Goal: Information Seeking & Learning: Compare options

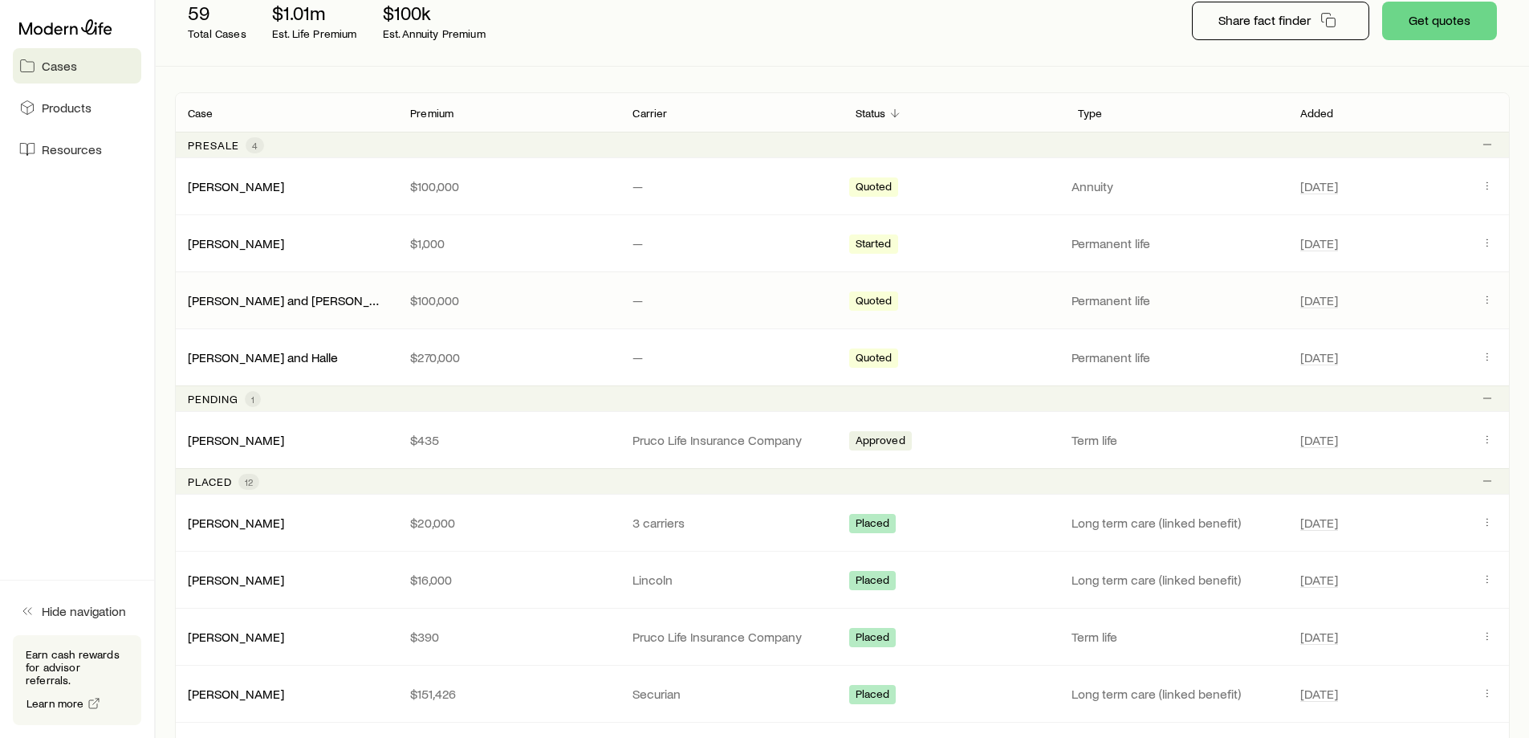
scroll to position [241, 0]
click at [1485, 437] on icon "Client cases" at bounding box center [1487, 438] width 13 height 13
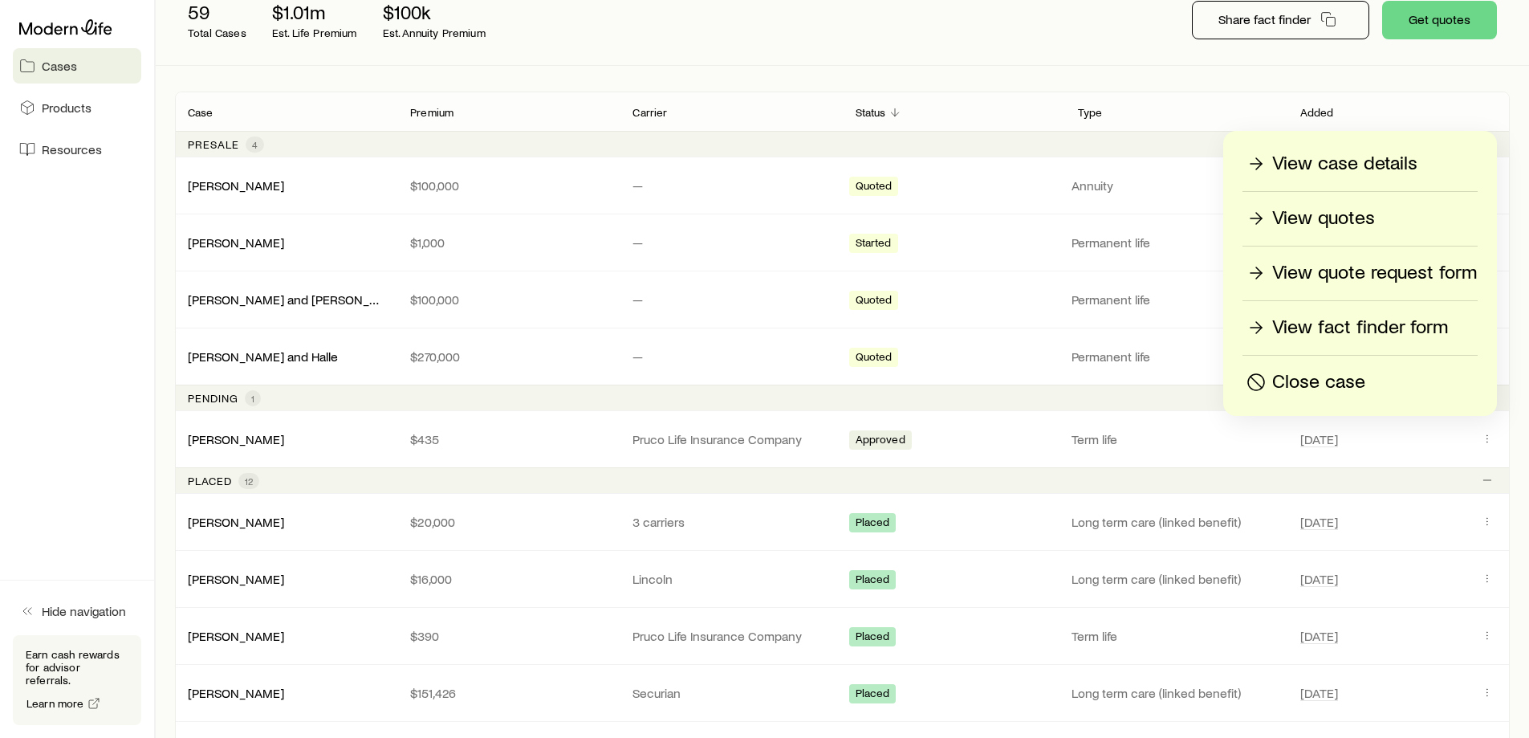
click at [1343, 219] on p "View quotes" at bounding box center [1323, 219] width 103 height 26
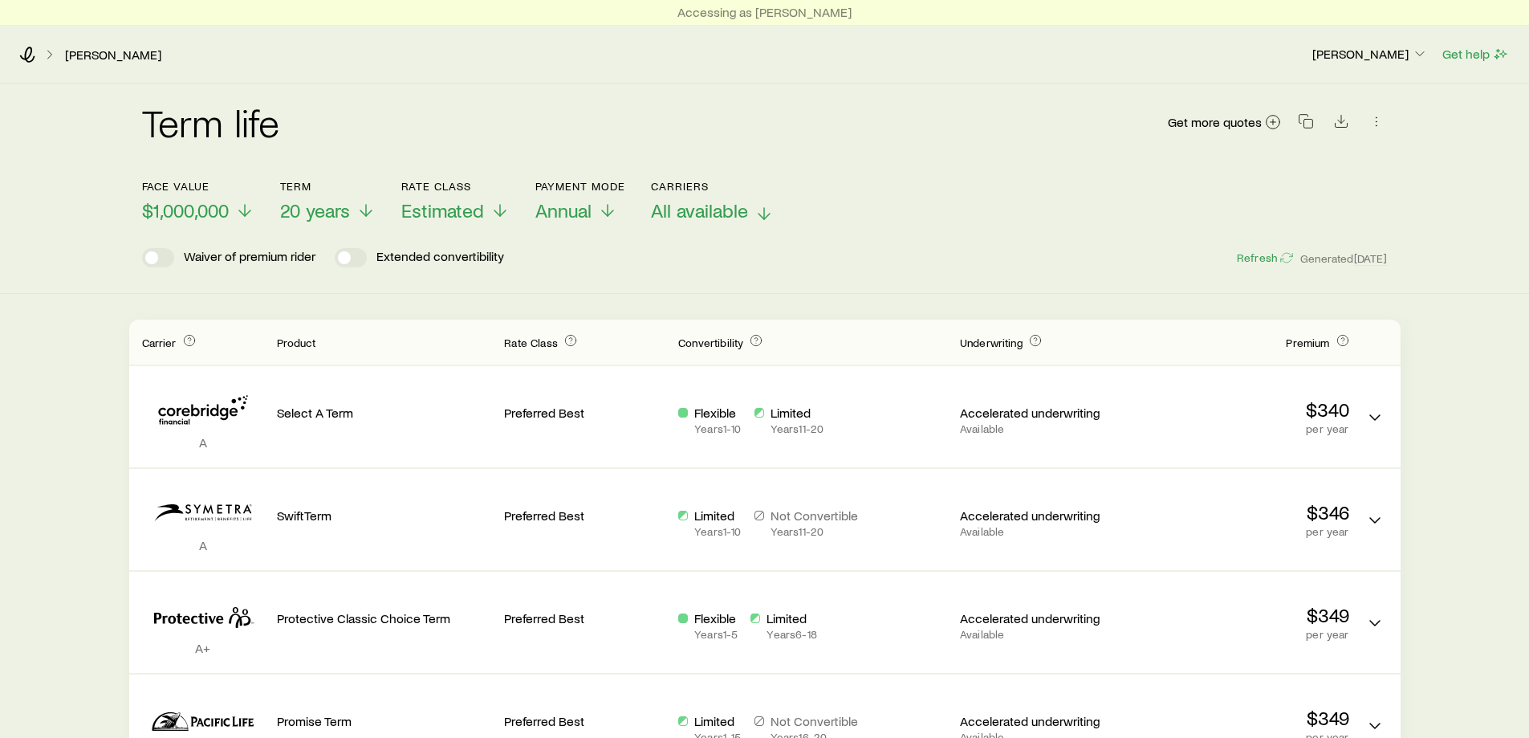
click at [689, 211] on span "All available" at bounding box center [699, 210] width 97 height 22
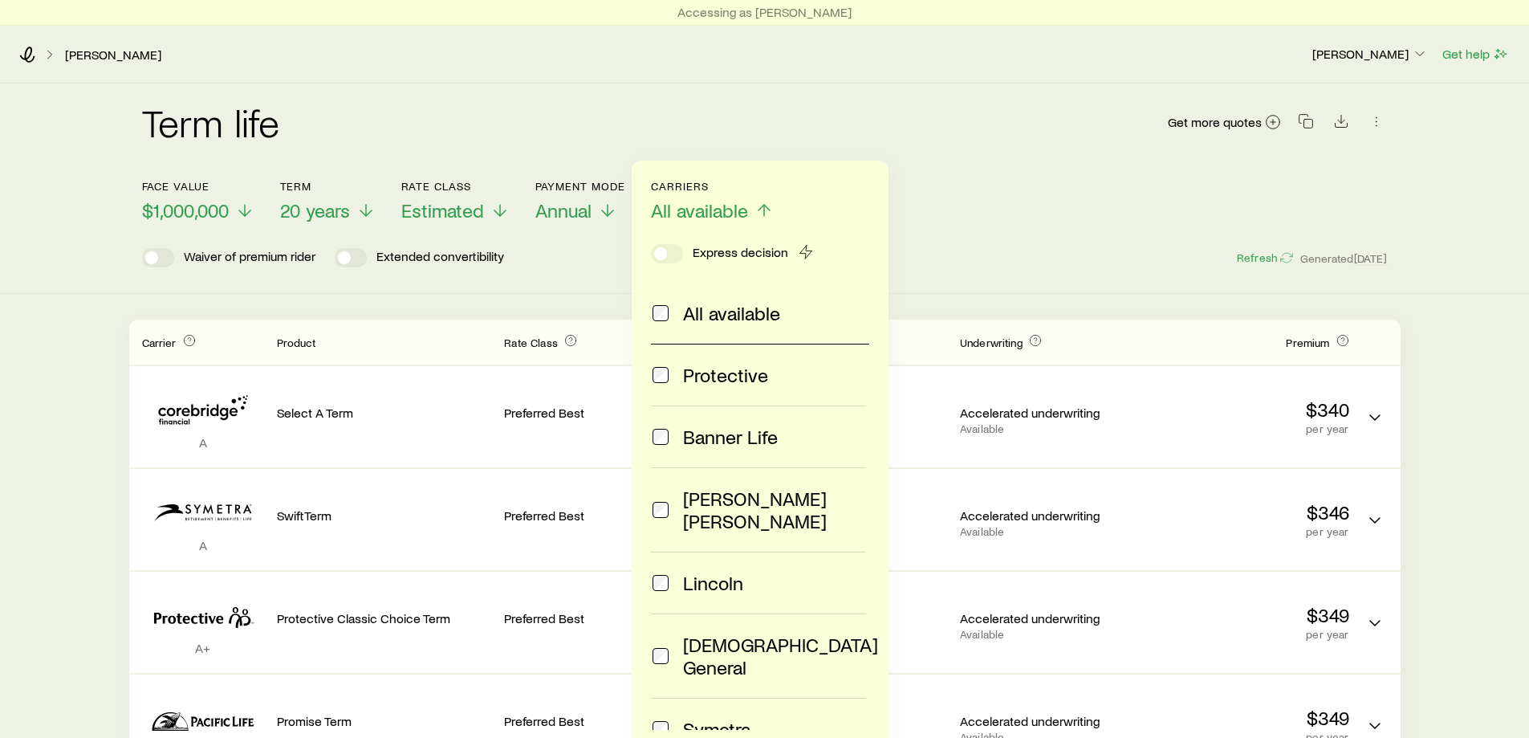
click at [511, 209] on div "Face value $1,000,000 Term 20 years Rate Class Estimated Payment Mode Annual Ca…" at bounding box center [765, 192] width 1246 height 62
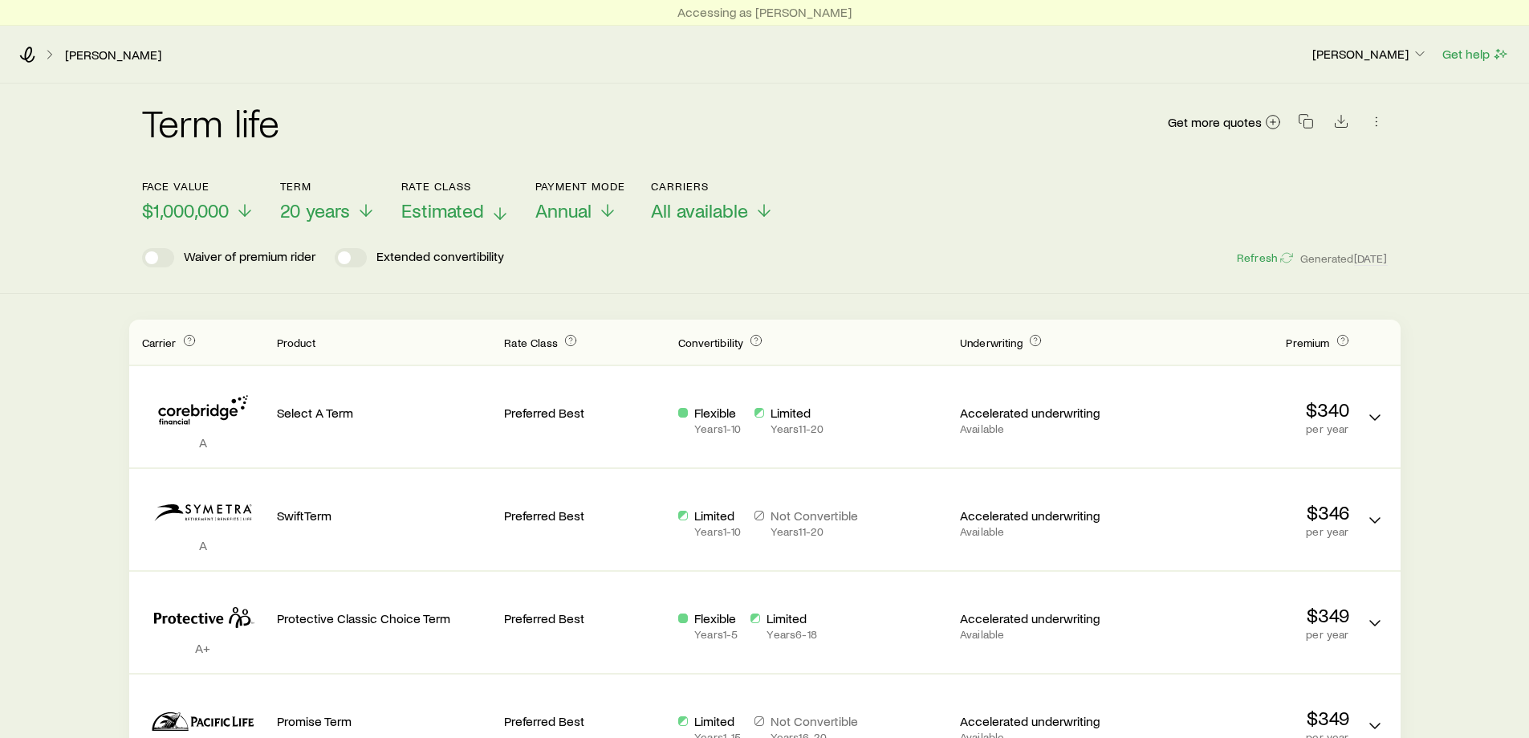
click at [478, 209] on span "Estimated" at bounding box center [442, 210] width 83 height 22
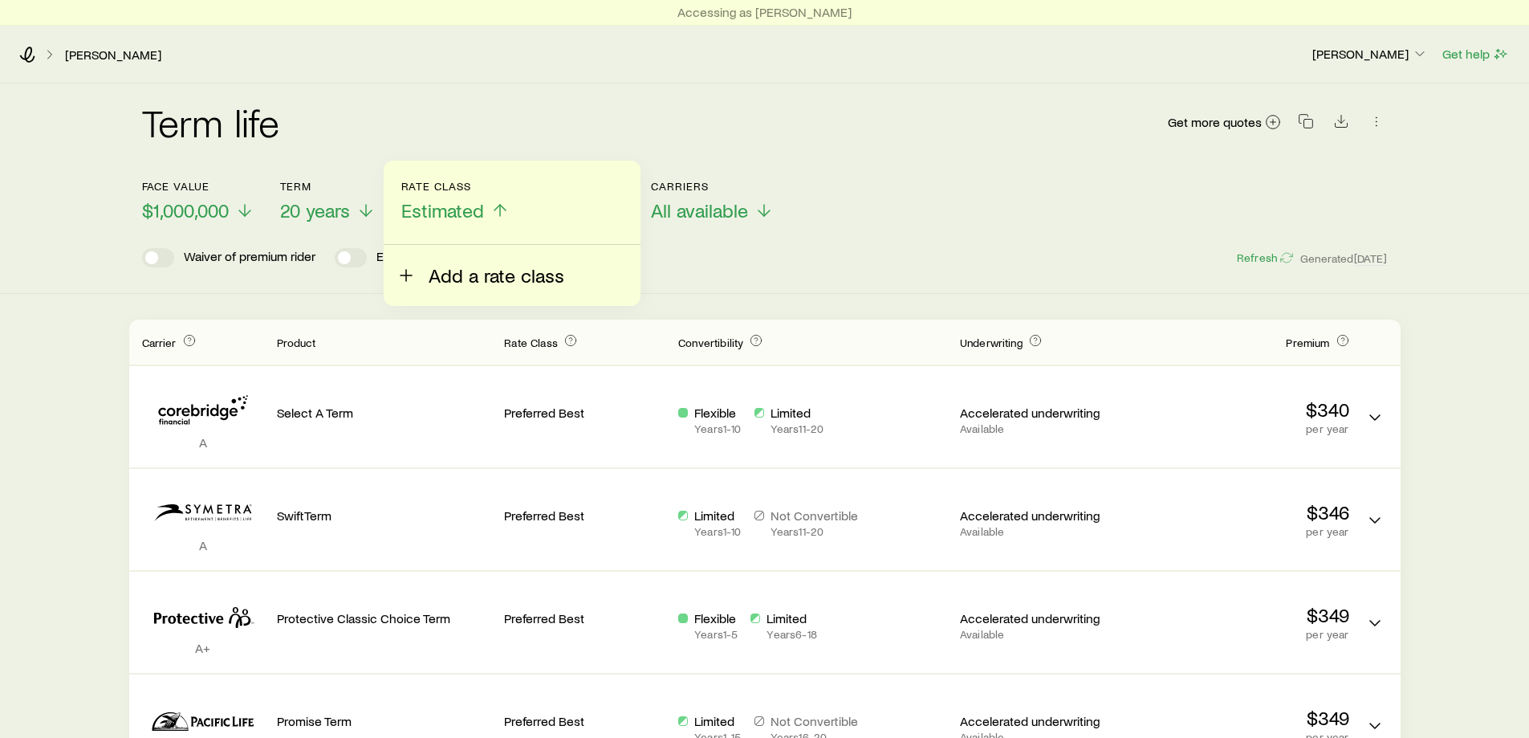
click at [470, 251] on button "Add a rate class" at bounding box center [481, 266] width 168 height 42
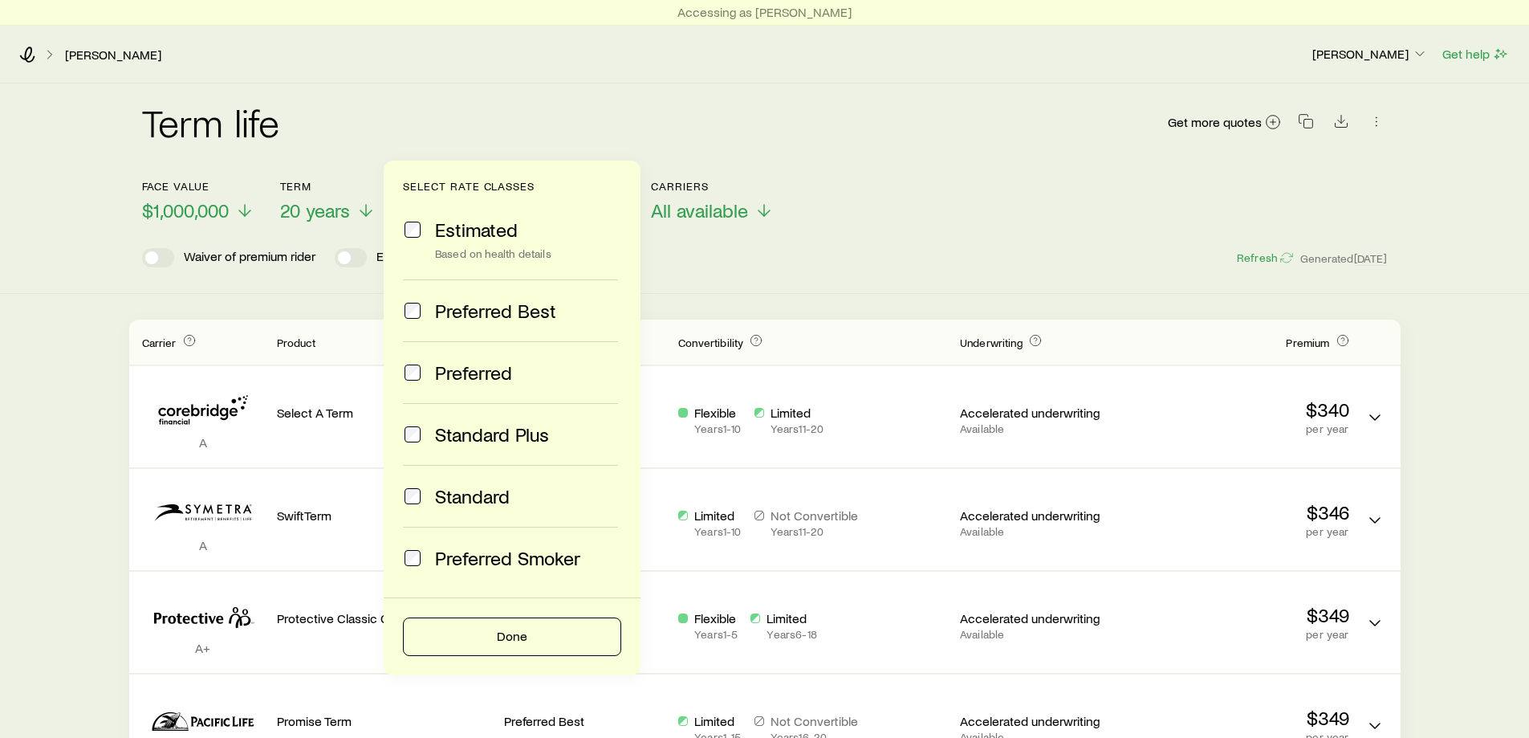
click at [468, 308] on span "Preferred Best" at bounding box center [495, 310] width 121 height 22
click at [502, 628] on button "Done" at bounding box center [512, 636] width 218 height 39
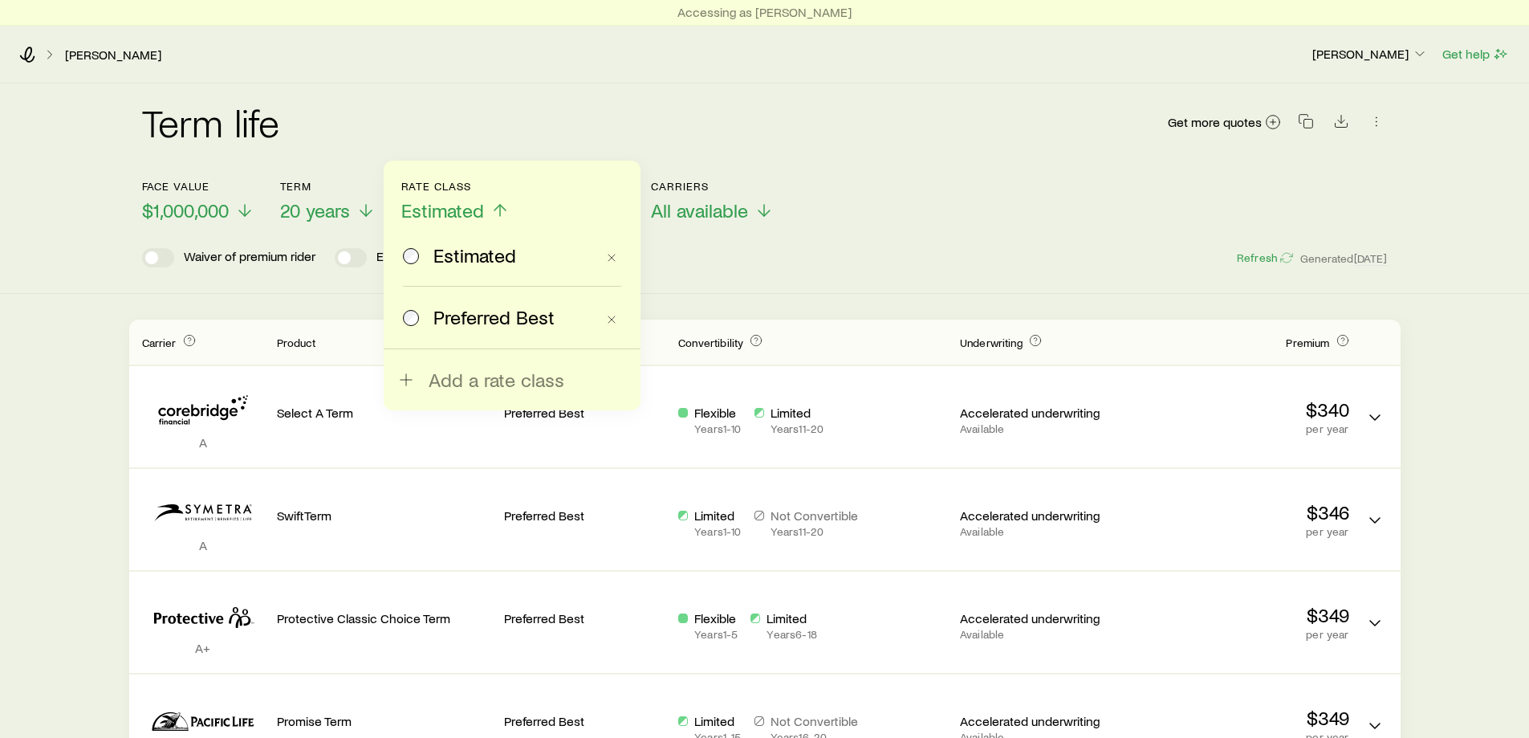
click at [462, 299] on label "Preferred Best" at bounding box center [499, 317] width 193 height 61
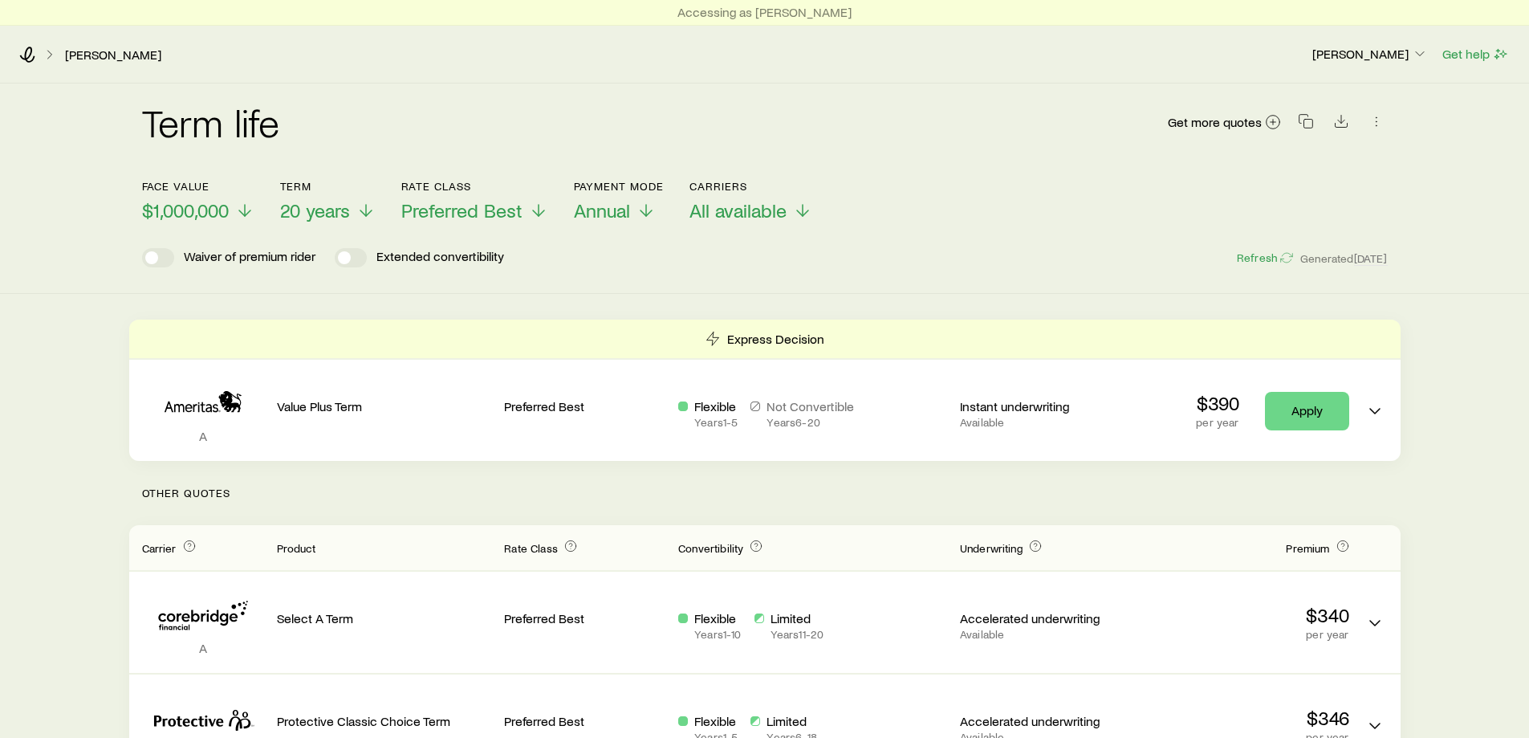
click at [62, 67] on div "[PERSON_NAME], [PERSON_NAME] Get help" at bounding box center [764, 55] width 1529 height 58
click at [56, 55] on icon at bounding box center [50, 55] width 16 height 16
click at [44, 51] on icon at bounding box center [50, 55] width 16 height 16
click at [189, 130] on h2 "Term life" at bounding box center [211, 122] width 138 height 39
click at [16, 50] on div "[PERSON_NAME], [PERSON_NAME] Get help" at bounding box center [764, 55] width 1529 height 58
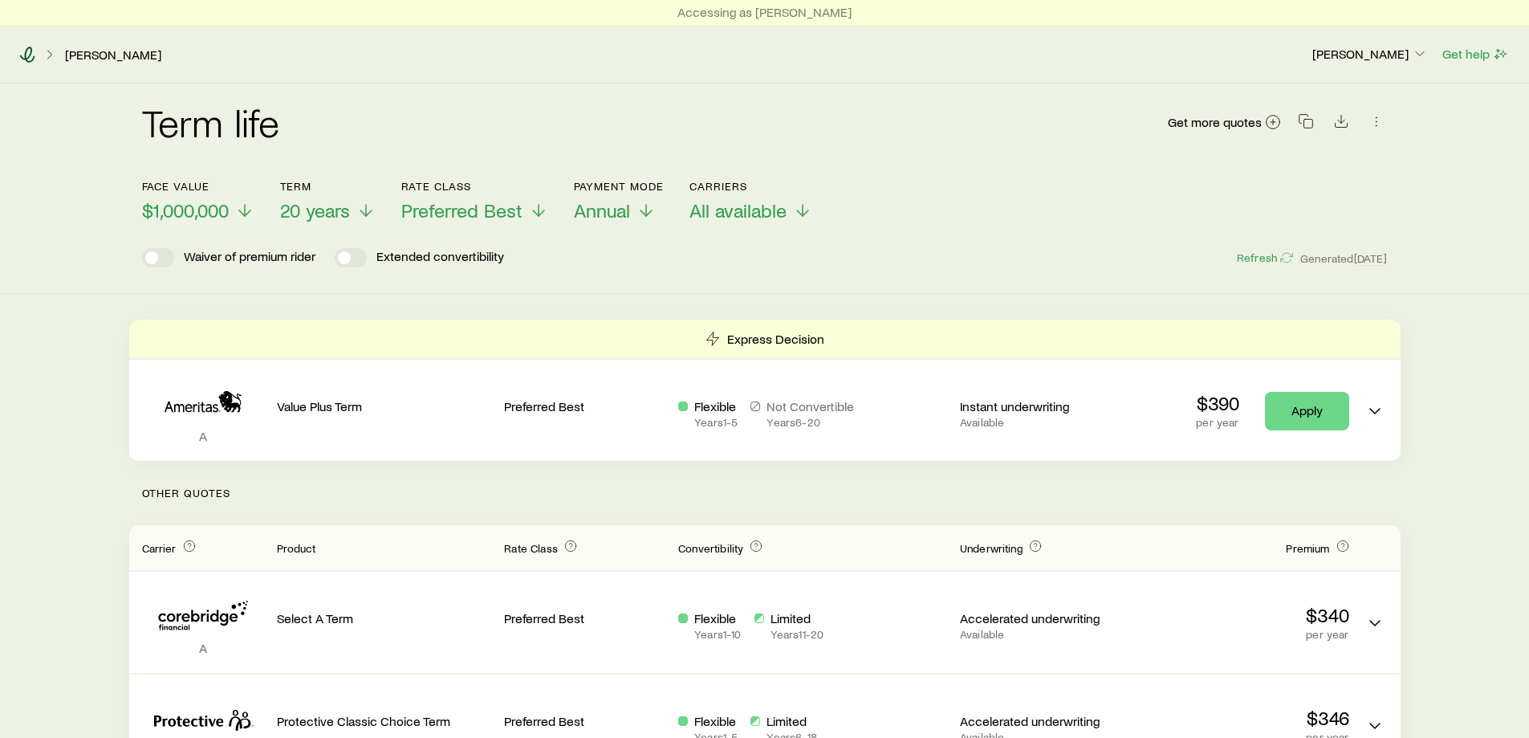
click at [26, 53] on icon at bounding box center [27, 55] width 16 height 16
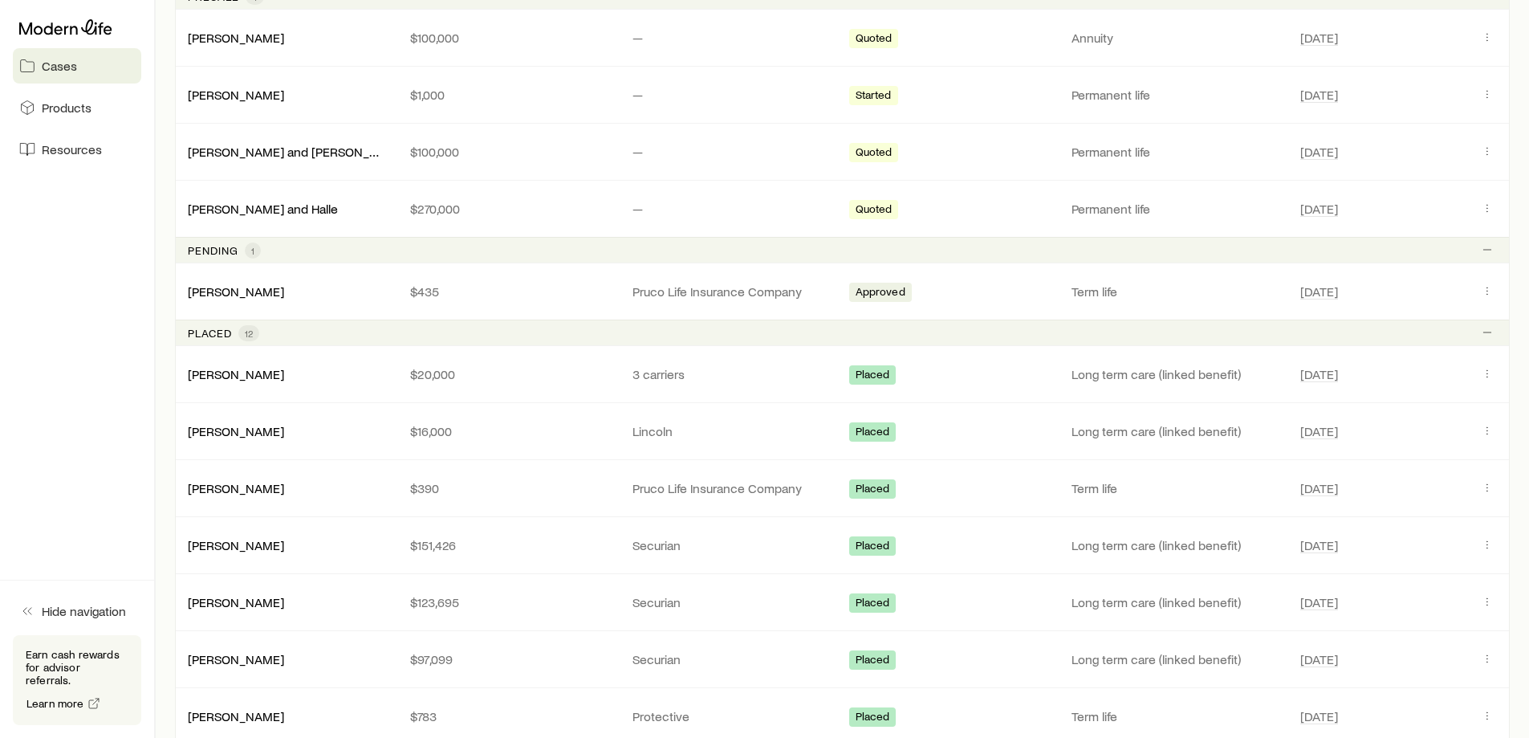
scroll to position [482, 0]
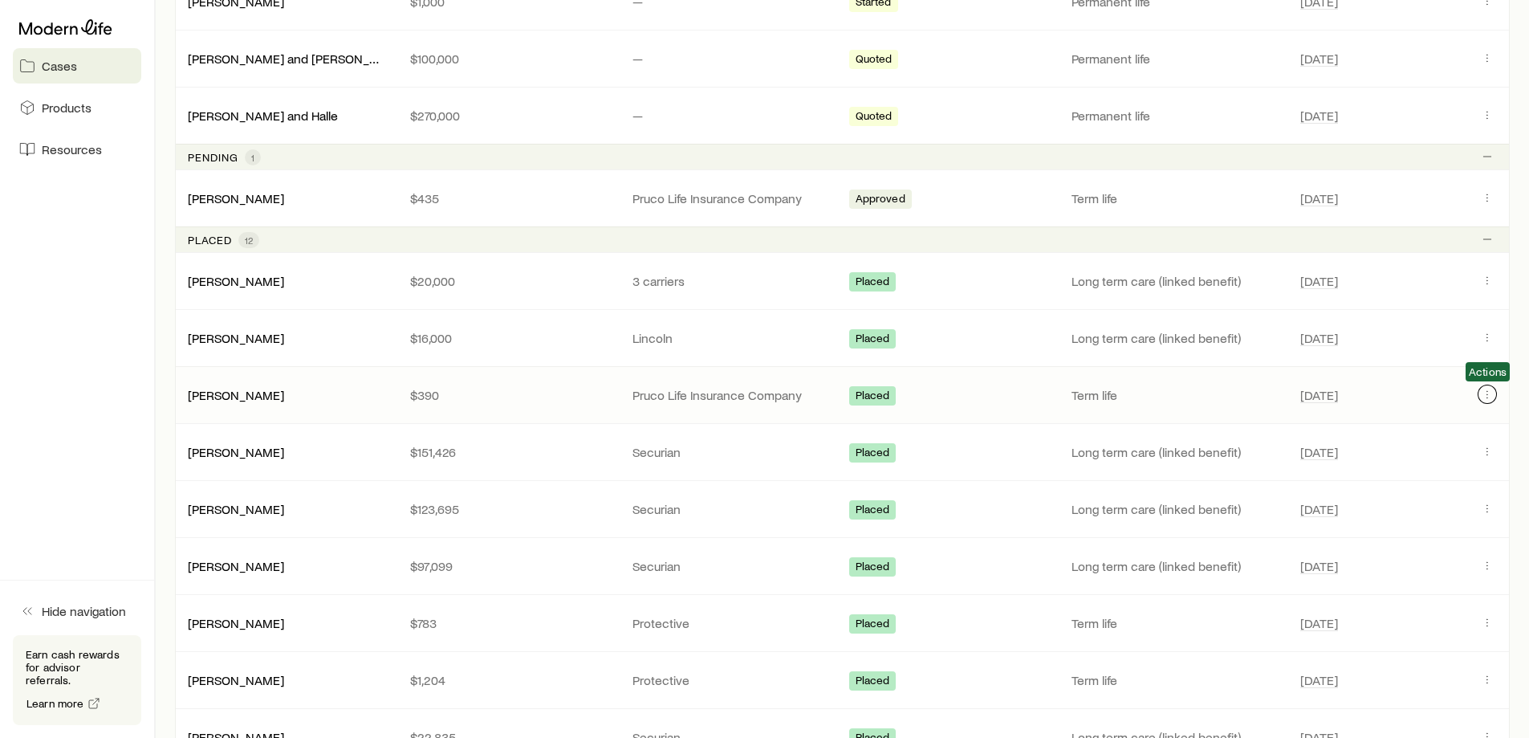
click at [1489, 396] on icon "Client cases" at bounding box center [1487, 394] width 13 height 13
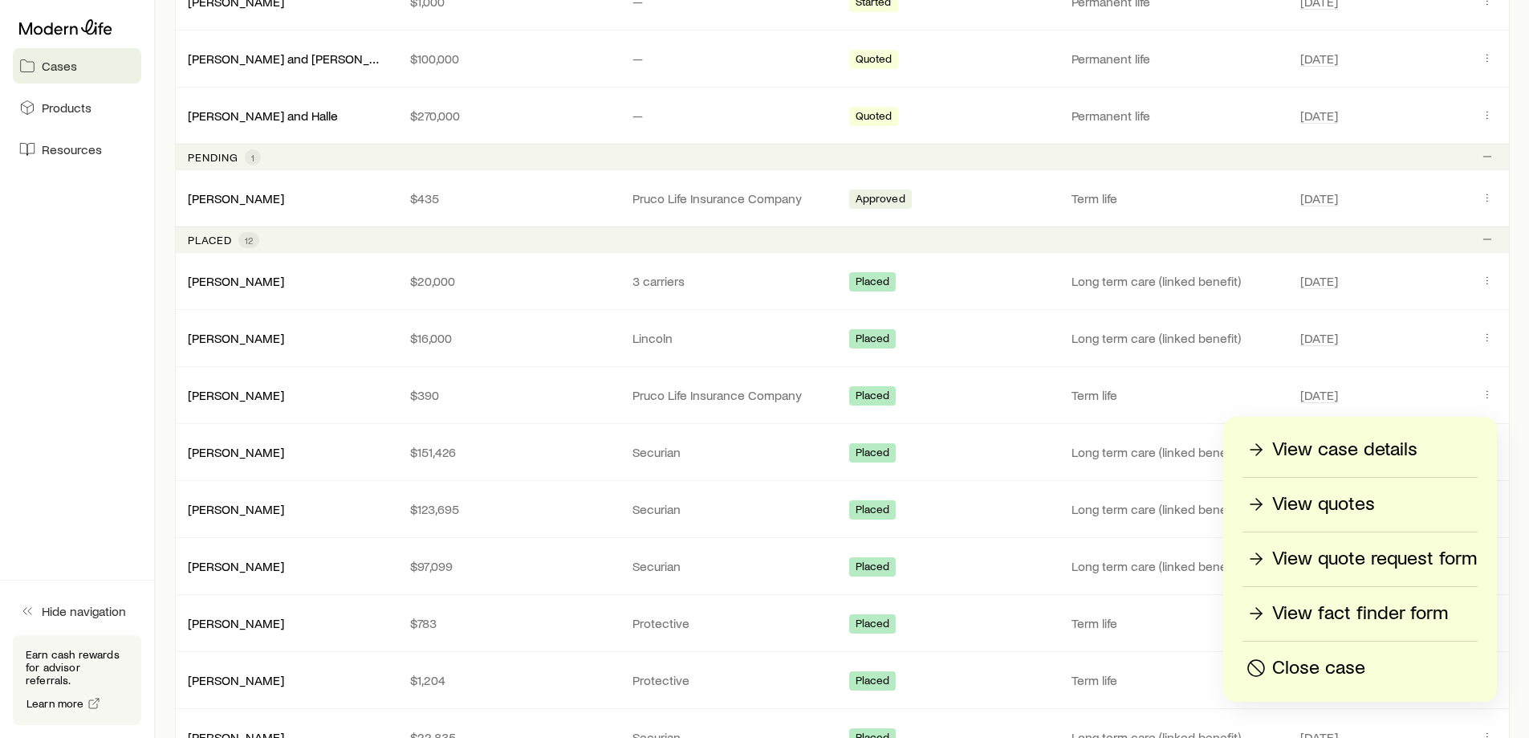
click at [1367, 446] on p "View case details" at bounding box center [1344, 450] width 145 height 26
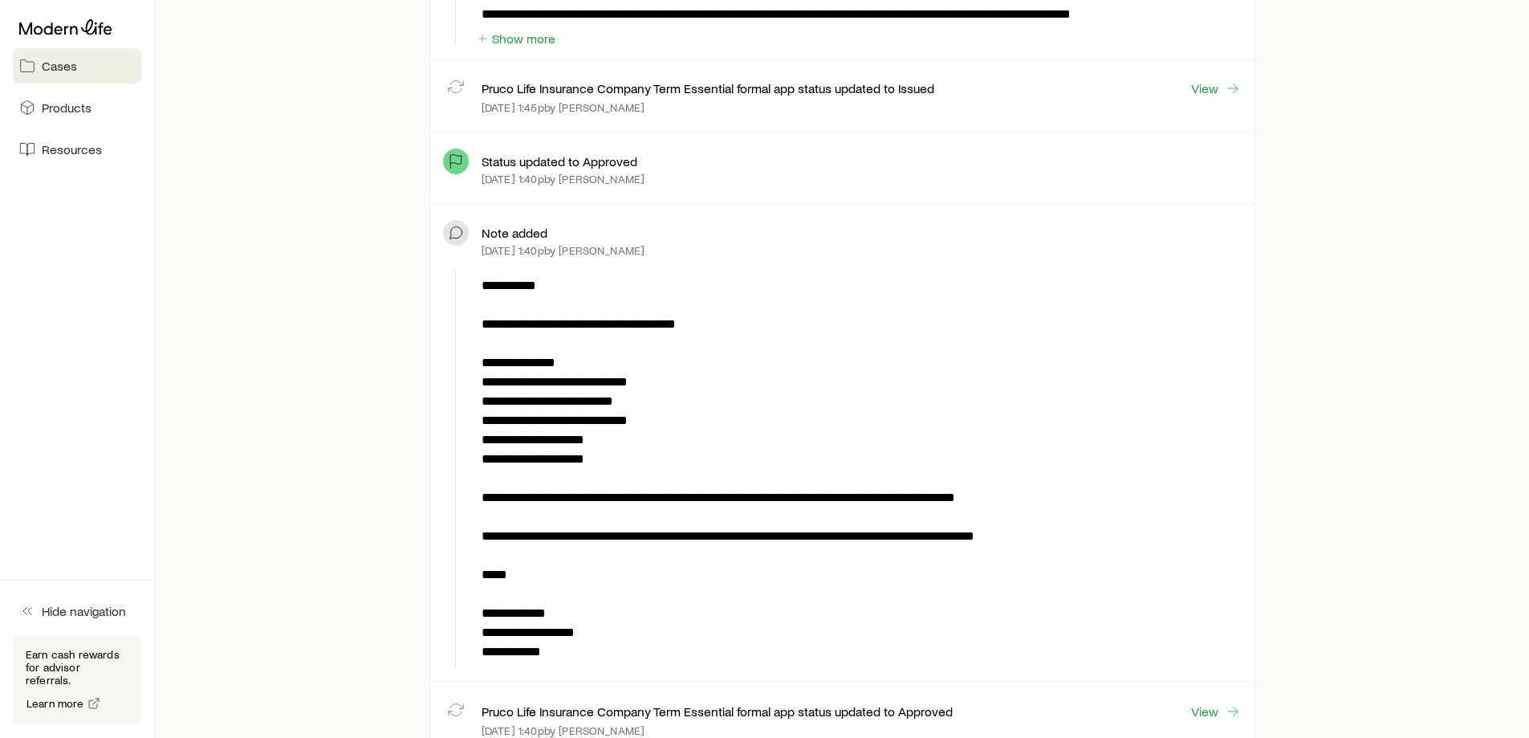
scroll to position [1445, 0]
